Goal: Register for event/course

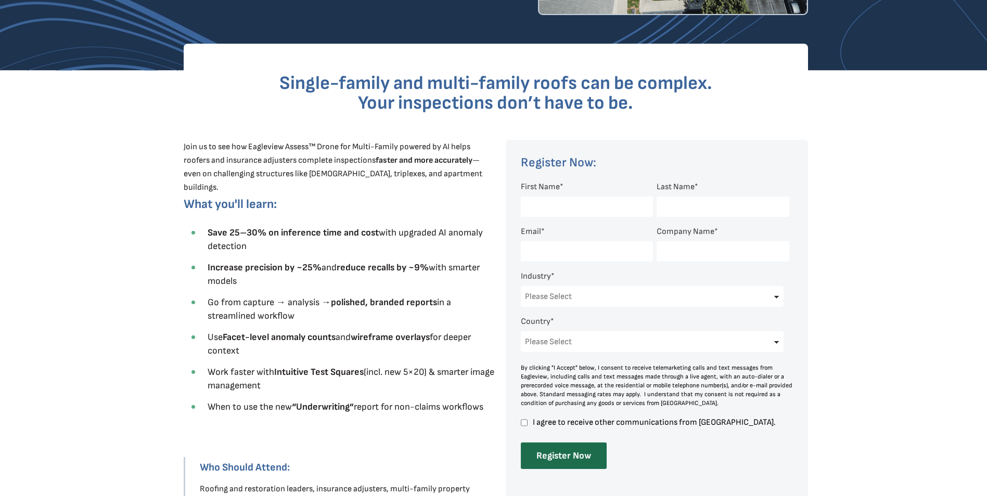
scroll to position [260, 0]
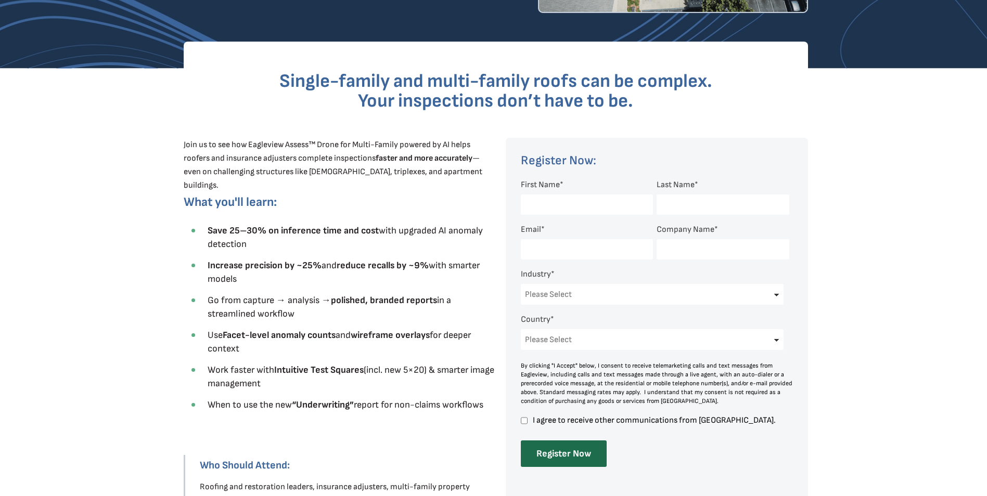
click at [545, 185] on span "First Name" at bounding box center [540, 185] width 39 height 10
click at [545, 195] on input "First Name *" at bounding box center [587, 205] width 132 height 20
click at [548, 201] on input "First Name *" at bounding box center [587, 205] width 132 height 20
type input "[PERSON_NAME]"
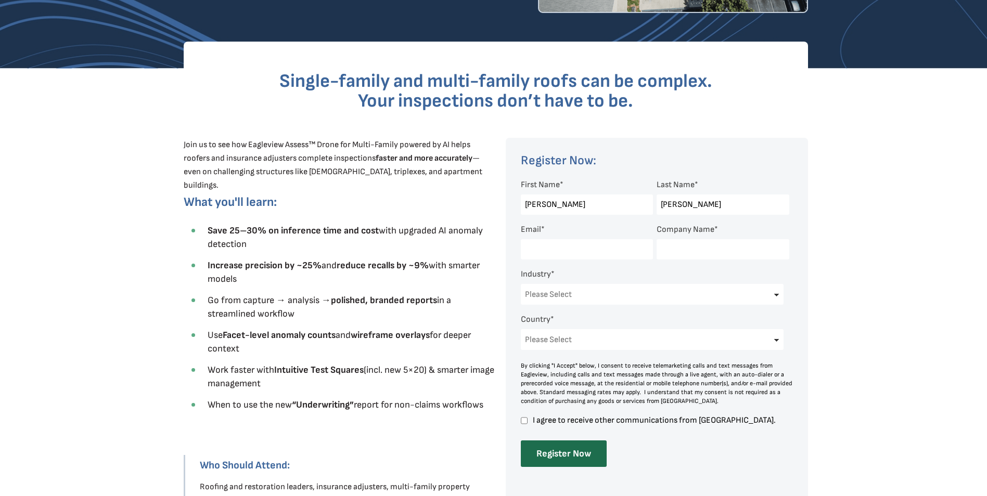
type input "i"
type input "[EMAIL_ADDRESS][DOMAIN_NAME]"
type input "Top Roof and Exteriors Inc."
click at [519, 295] on div at bounding box center [657, 333] width 302 height 391
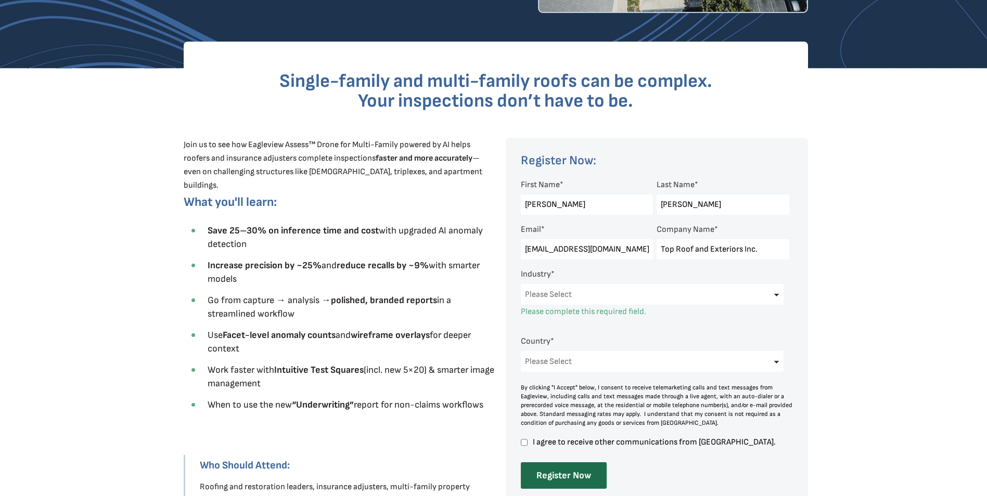
click at [556, 293] on select "Please Select Architects & Engineering Construction Electric/Gas Utilities Gove…" at bounding box center [652, 294] width 263 height 21
select select "Construction"
click at [521, 284] on select "Please Select Architects & Engineering Construction Electric/Gas Utilities Gove…" at bounding box center [652, 294] width 263 height 21
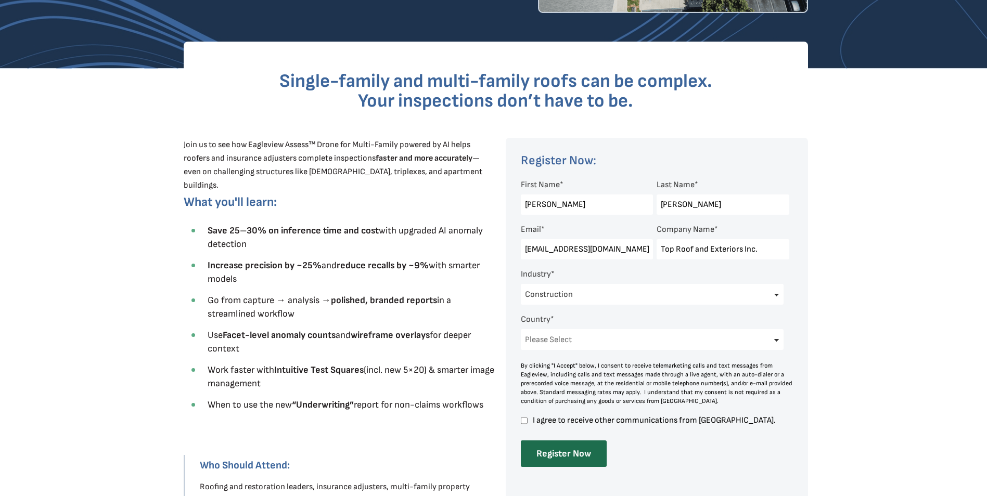
click at [542, 337] on select "Please Select [GEOGRAPHIC_DATA] [GEOGRAPHIC_DATA] [GEOGRAPHIC_DATA] [GEOGRAPHIC…" at bounding box center [652, 339] width 263 height 21
select select "[GEOGRAPHIC_DATA]"
click at [521, 329] on select "Please Select [GEOGRAPHIC_DATA] [GEOGRAPHIC_DATA] [GEOGRAPHIC_DATA] [GEOGRAPHIC…" at bounding box center [652, 339] width 263 height 21
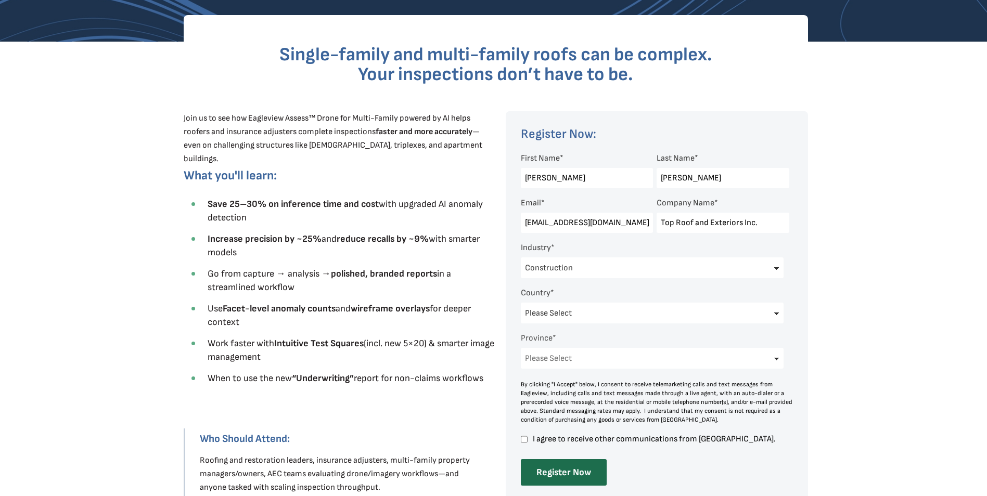
scroll to position [312, 0]
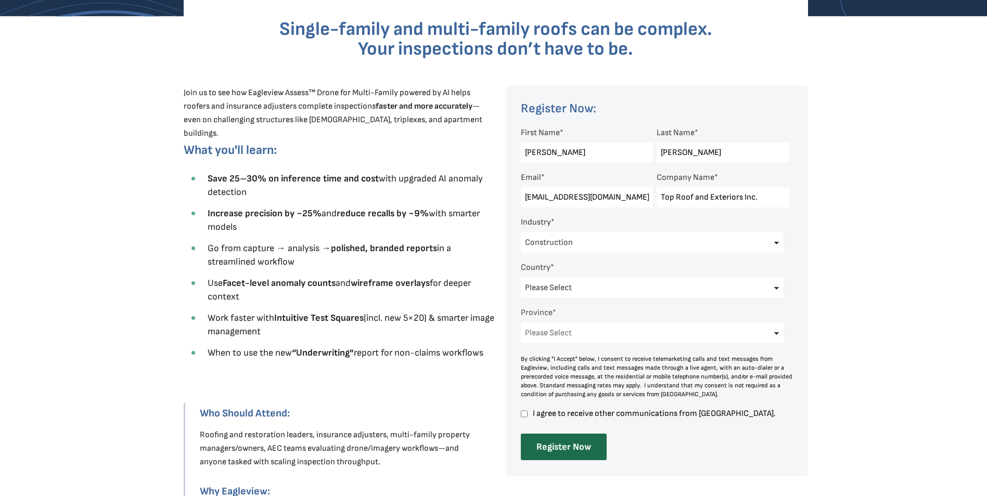
click at [557, 334] on select "Please Select [GEOGRAPHIC_DATA] [GEOGRAPHIC_DATA] [GEOGRAPHIC_DATA] [GEOGRAPHIC…" at bounding box center [652, 332] width 263 height 21
select select "[GEOGRAPHIC_DATA]"
click at [521, 322] on select "Please Select [GEOGRAPHIC_DATA] [GEOGRAPHIC_DATA] [GEOGRAPHIC_DATA] [GEOGRAPHIC…" at bounding box center [652, 332] width 263 height 21
click at [531, 412] on span "I agree to receive other communications from [GEOGRAPHIC_DATA]." at bounding box center [660, 413] width 258 height 9
click at [527, 412] on input "I agree to receive other communications from [GEOGRAPHIC_DATA]." at bounding box center [524, 413] width 7 height 9
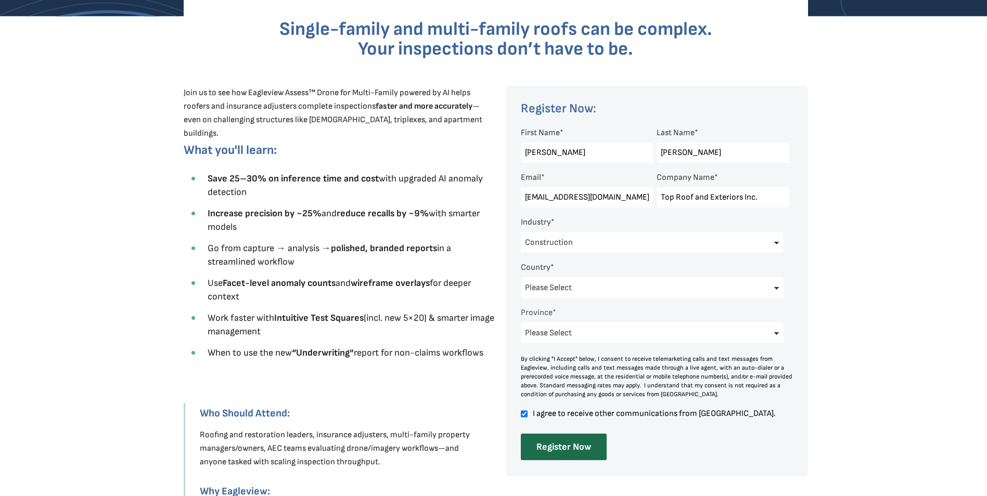
drag, startPoint x: 554, startPoint y: 444, endPoint x: 574, endPoint y: 353, distance: 93.6
click at [582, 335] on form "First Name * [PERSON_NAME] Last Name * [PERSON_NAME] Email * [EMAIL_ADDRESS][DO…" at bounding box center [657, 291] width 273 height 337
click at [526, 413] on input "I agree to receive other communications from [GEOGRAPHIC_DATA]." at bounding box center [524, 413] width 7 height 9
checkbox input "false"
click at [556, 449] on input "Register Now" at bounding box center [564, 447] width 86 height 27
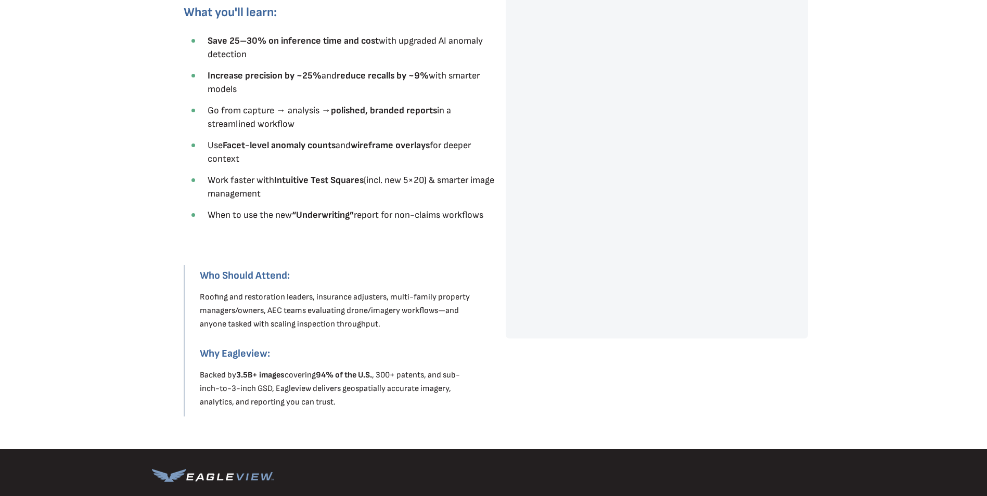
scroll to position [264, 0]
